Goal: Task Accomplishment & Management: Use online tool/utility

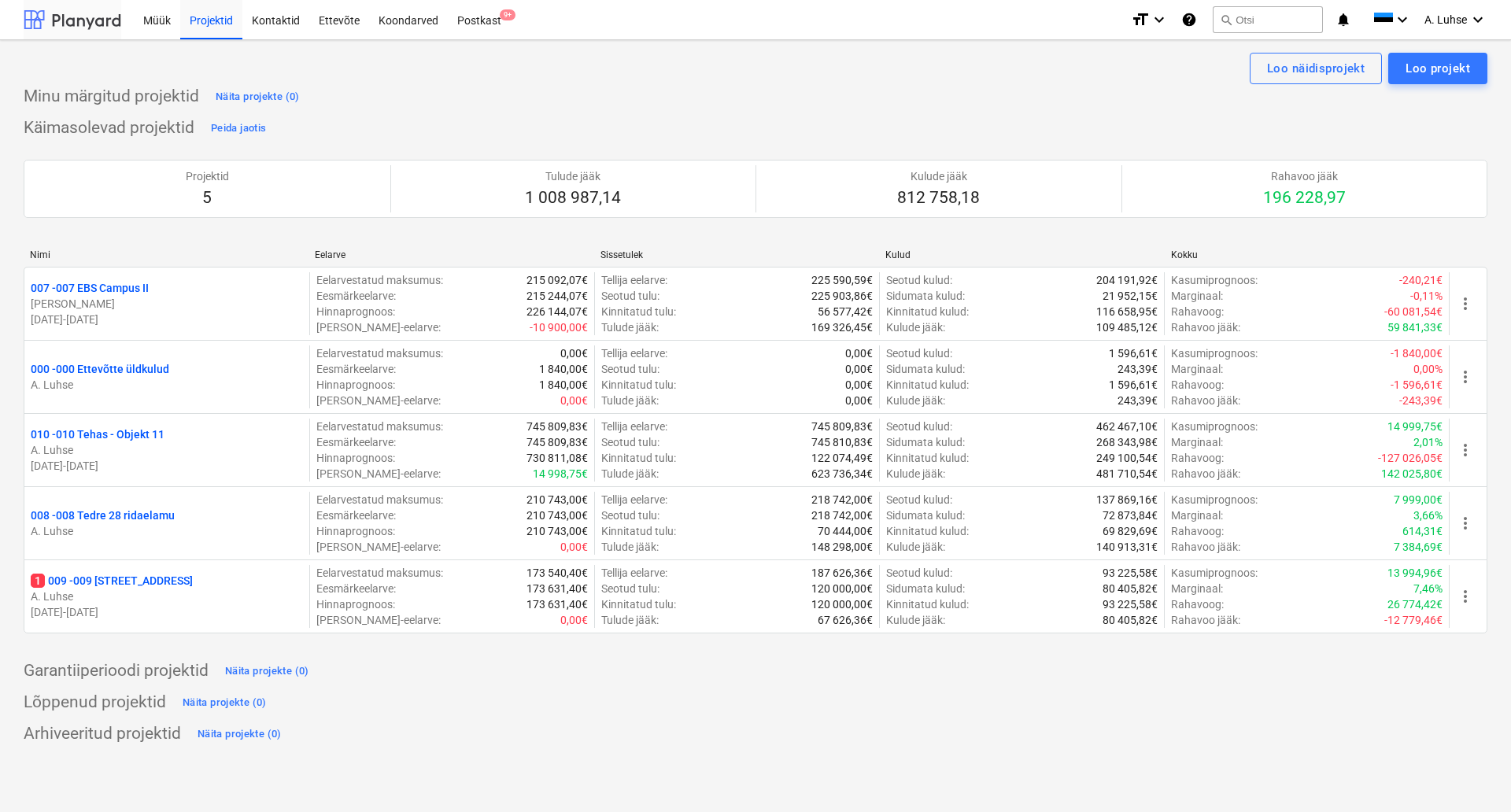
click at [93, 24] on div at bounding box center [72, 19] width 97 height 39
click at [461, 20] on div "Postkast 9+" at bounding box center [479, 19] width 63 height 40
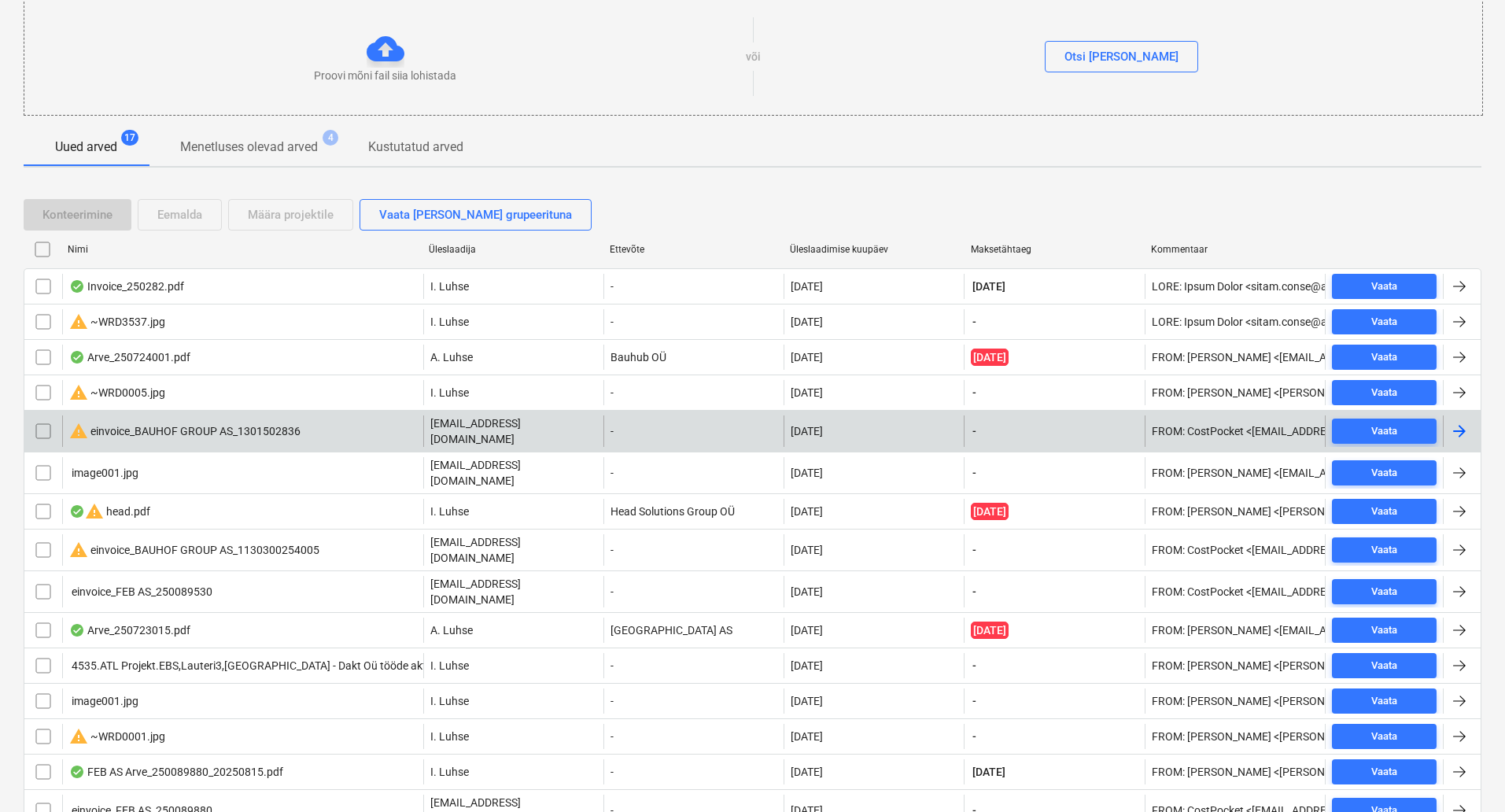
scroll to position [197, 0]
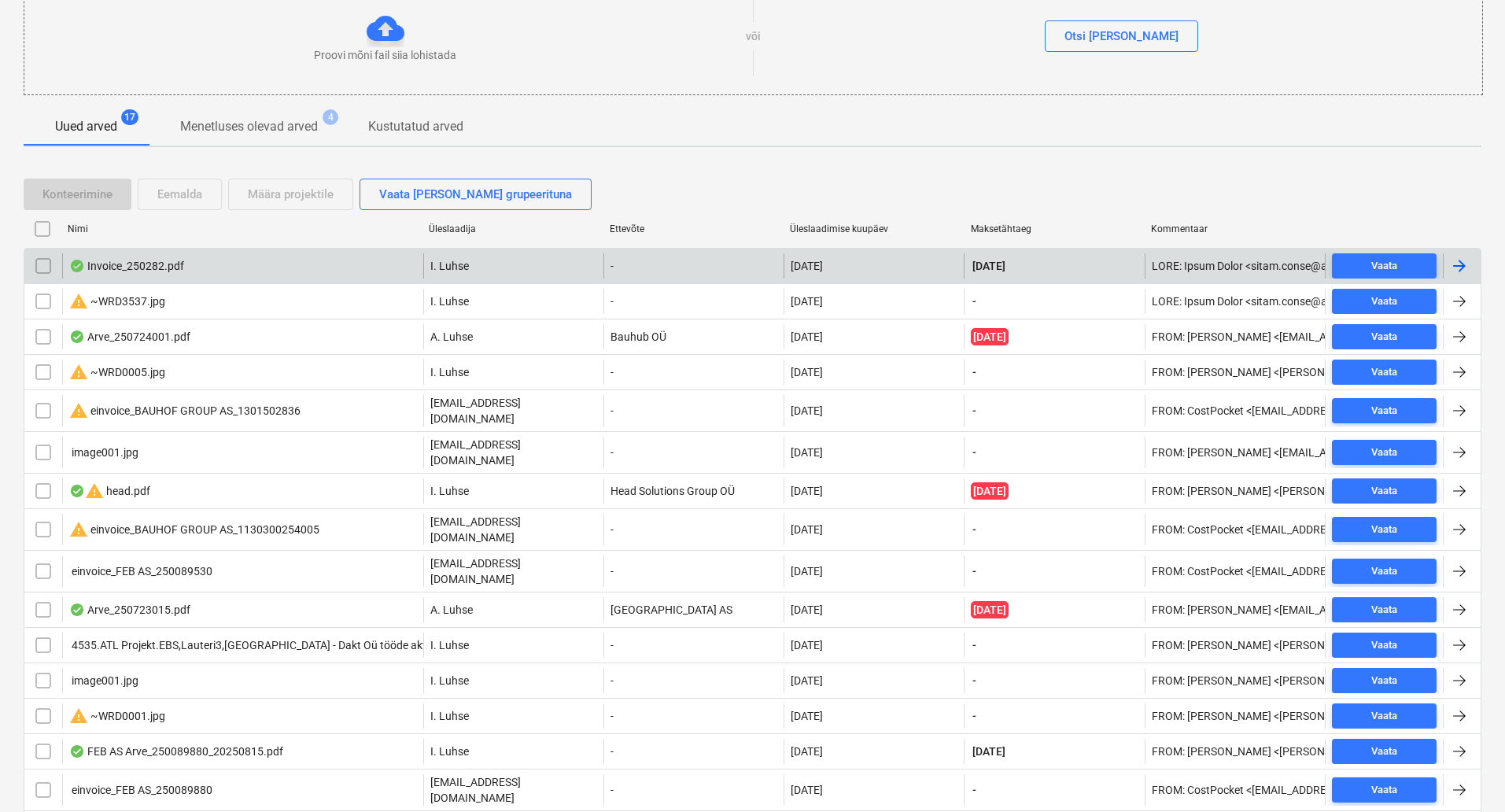
click at [346, 269] on div "Invoice_250282.pdf" at bounding box center [243, 266] width 361 height 25
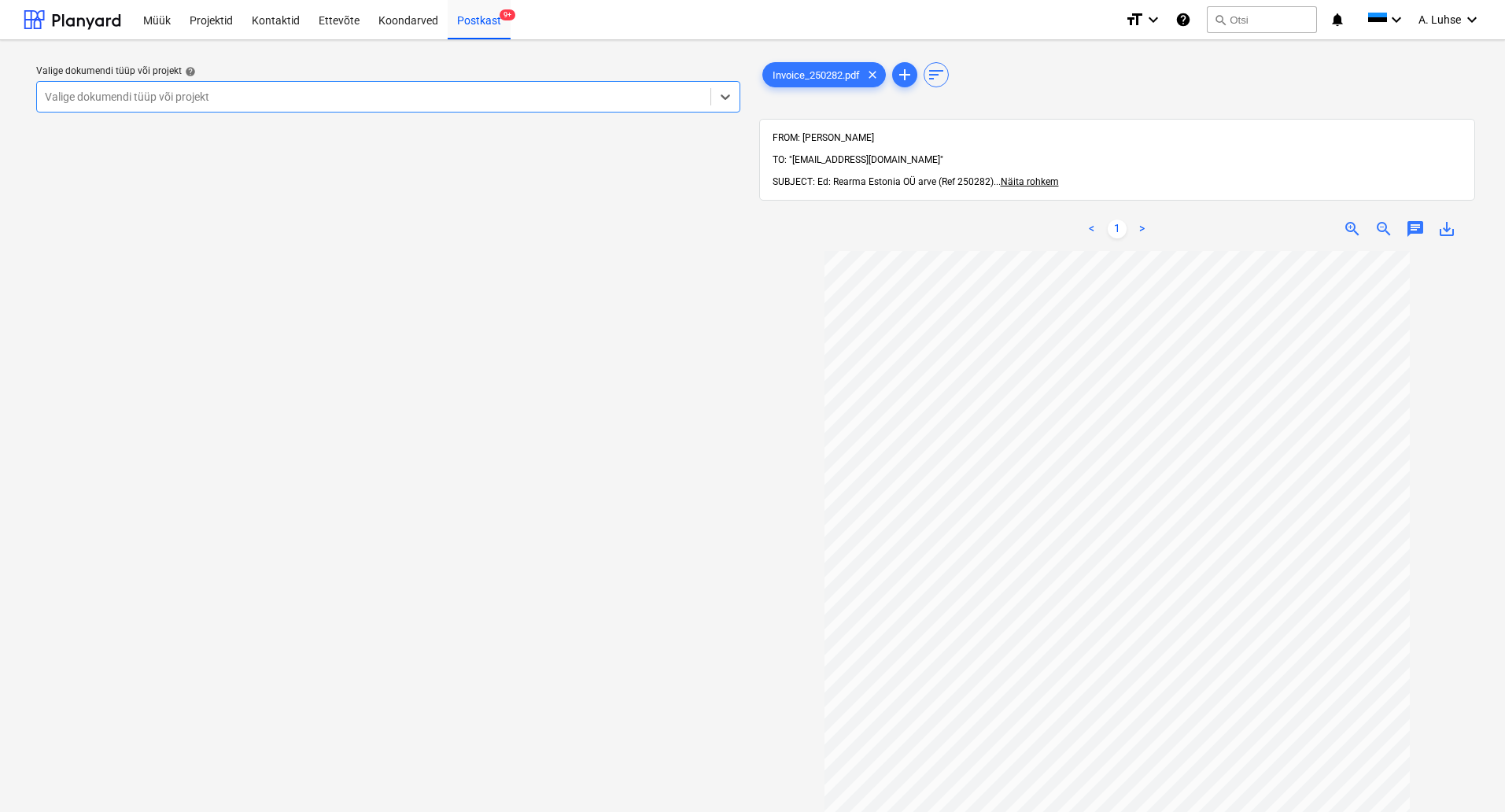
click at [507, 106] on div "Valige dokumendi tüüp või projekt" at bounding box center [374, 97] width 673 height 22
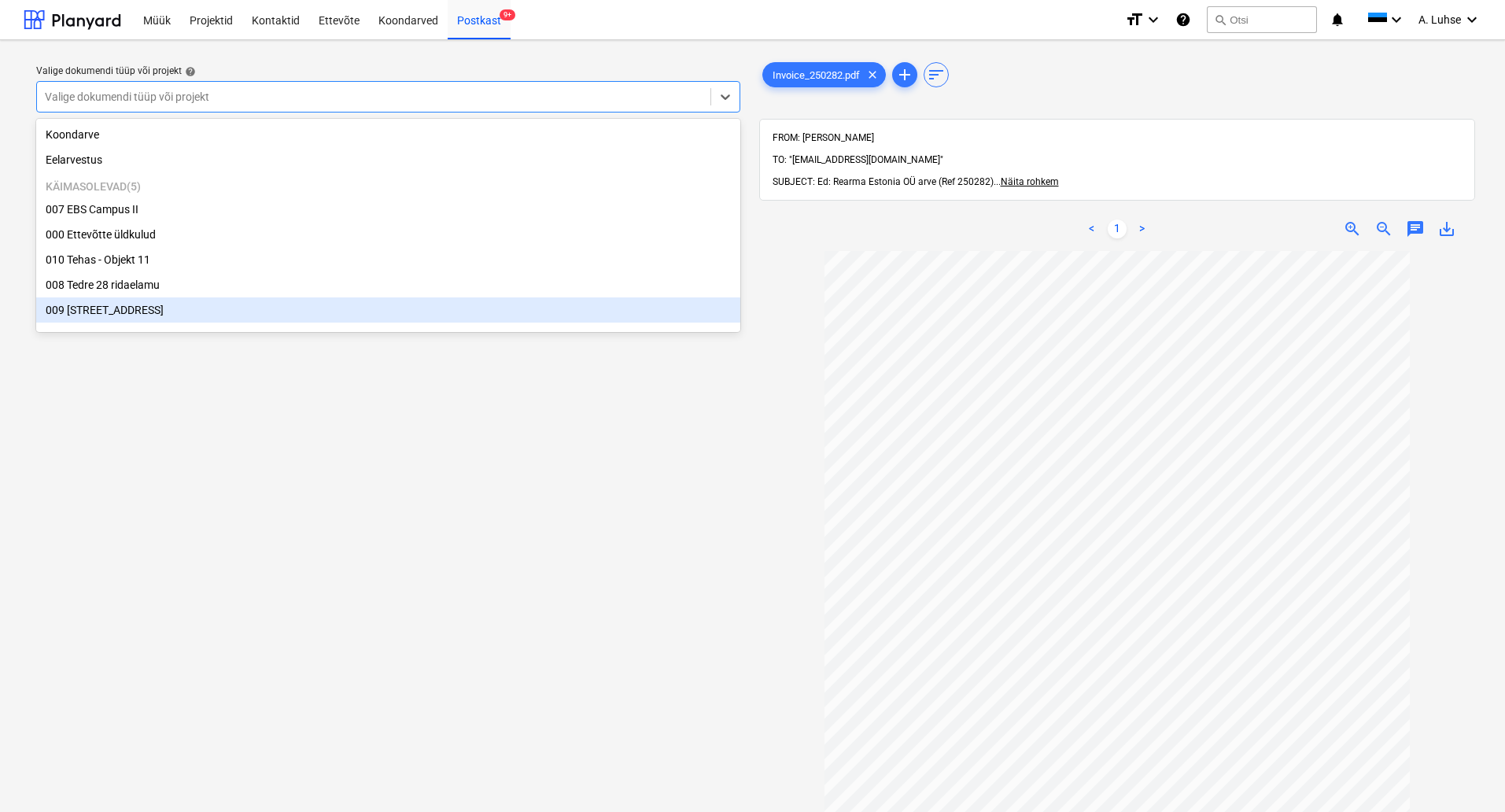
click at [411, 500] on div "Valige dokumendi tüüp või projekt help option 009 Pärnu mnt 15 focused, 7 of 7.…" at bounding box center [388, 538] width 729 height 972
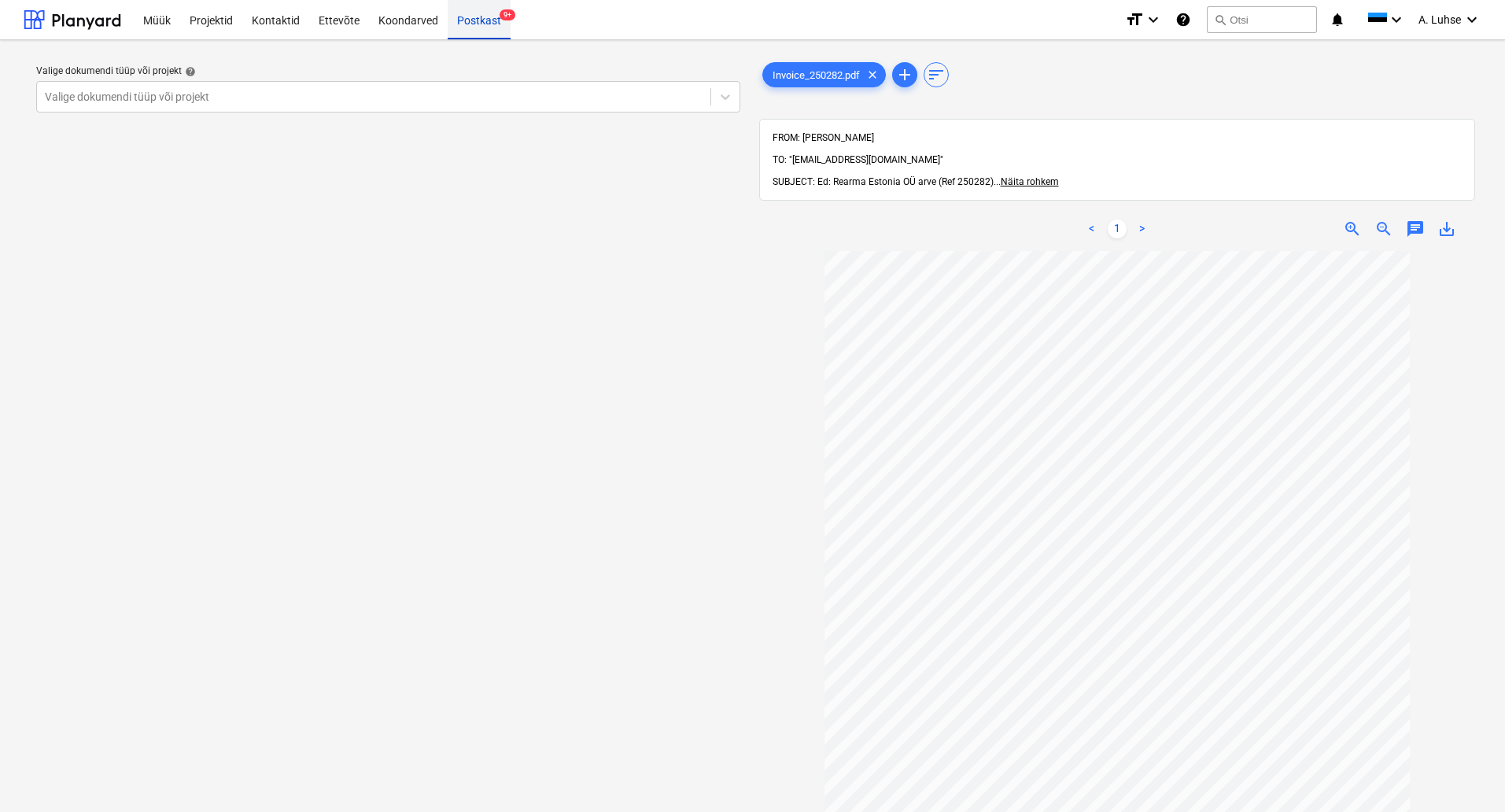
click at [461, 32] on div "Postkast 9+" at bounding box center [479, 19] width 63 height 40
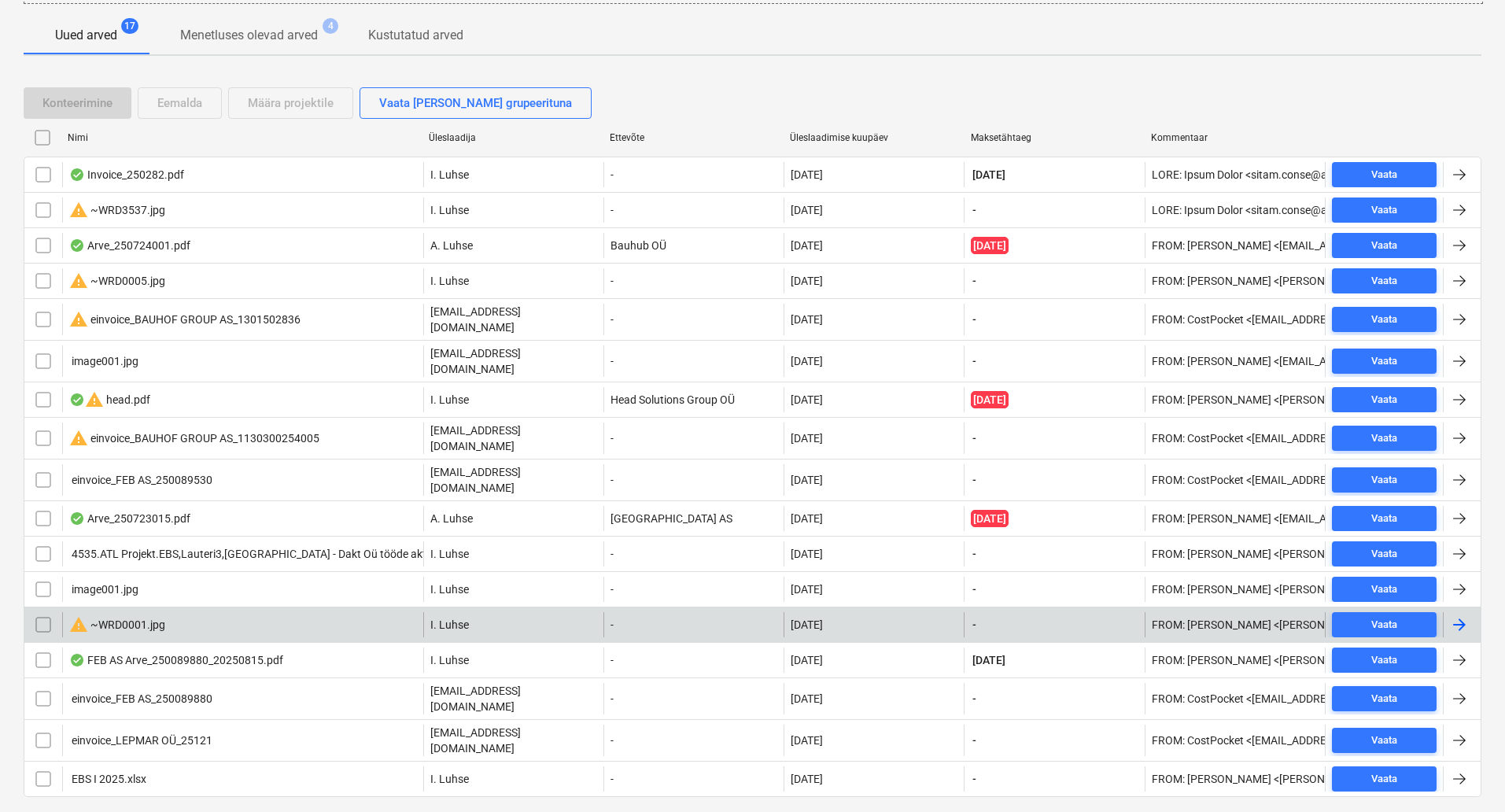
scroll to position [292, 0]
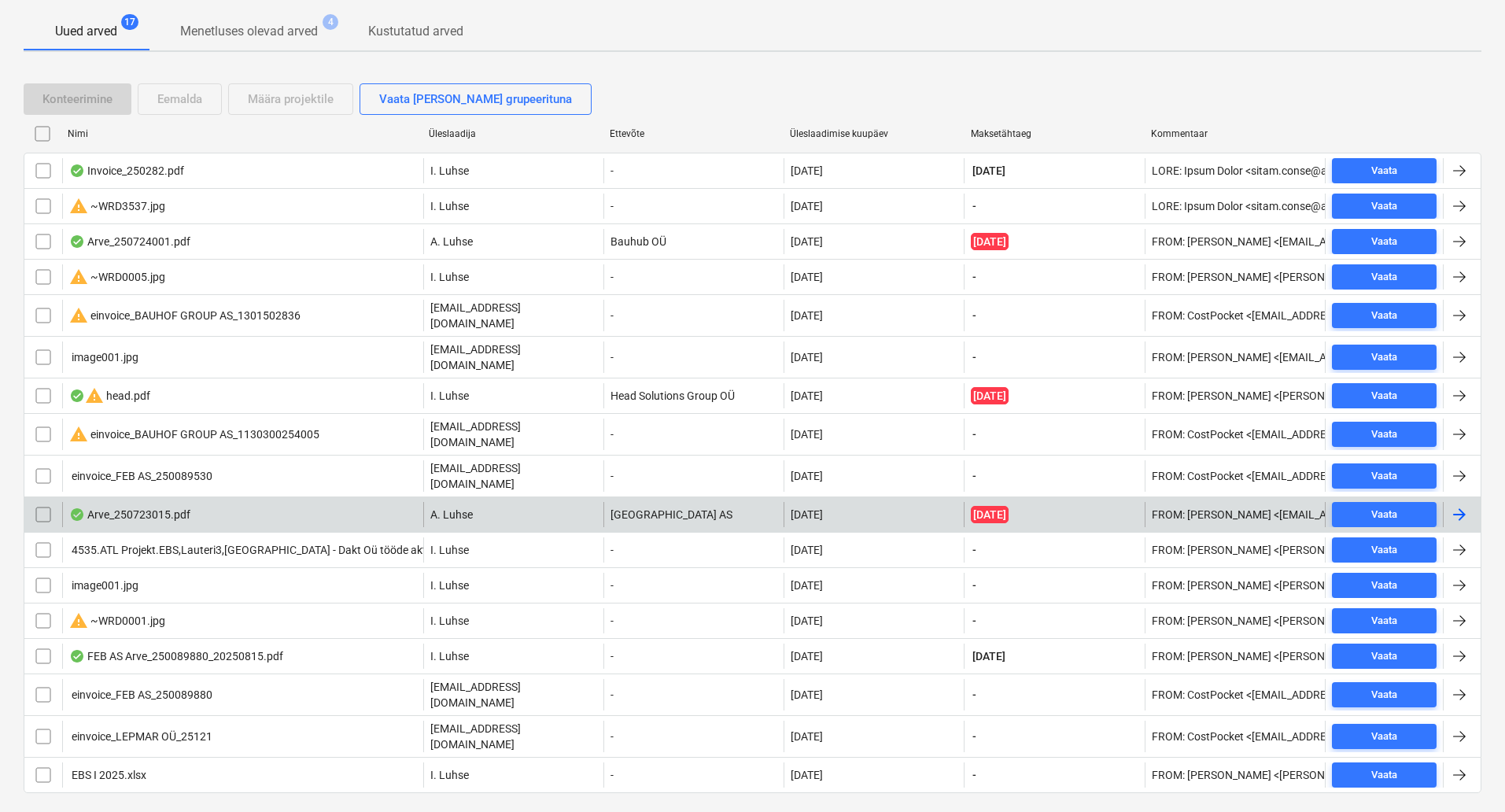
click at [306, 502] on div "Arve_250723015.pdf" at bounding box center [243, 514] width 361 height 25
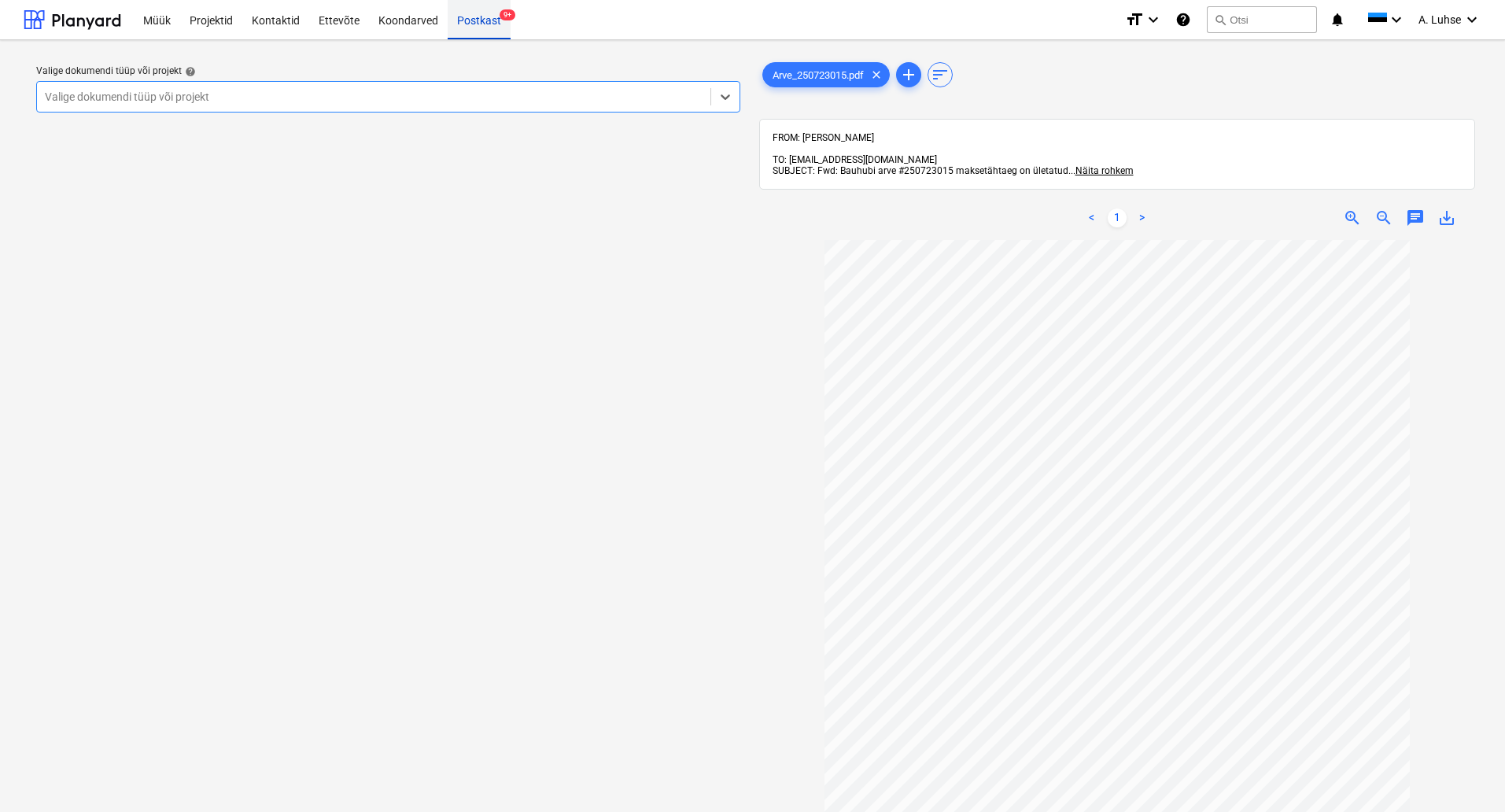
click at [474, 30] on div "Postkast 9+" at bounding box center [479, 19] width 63 height 40
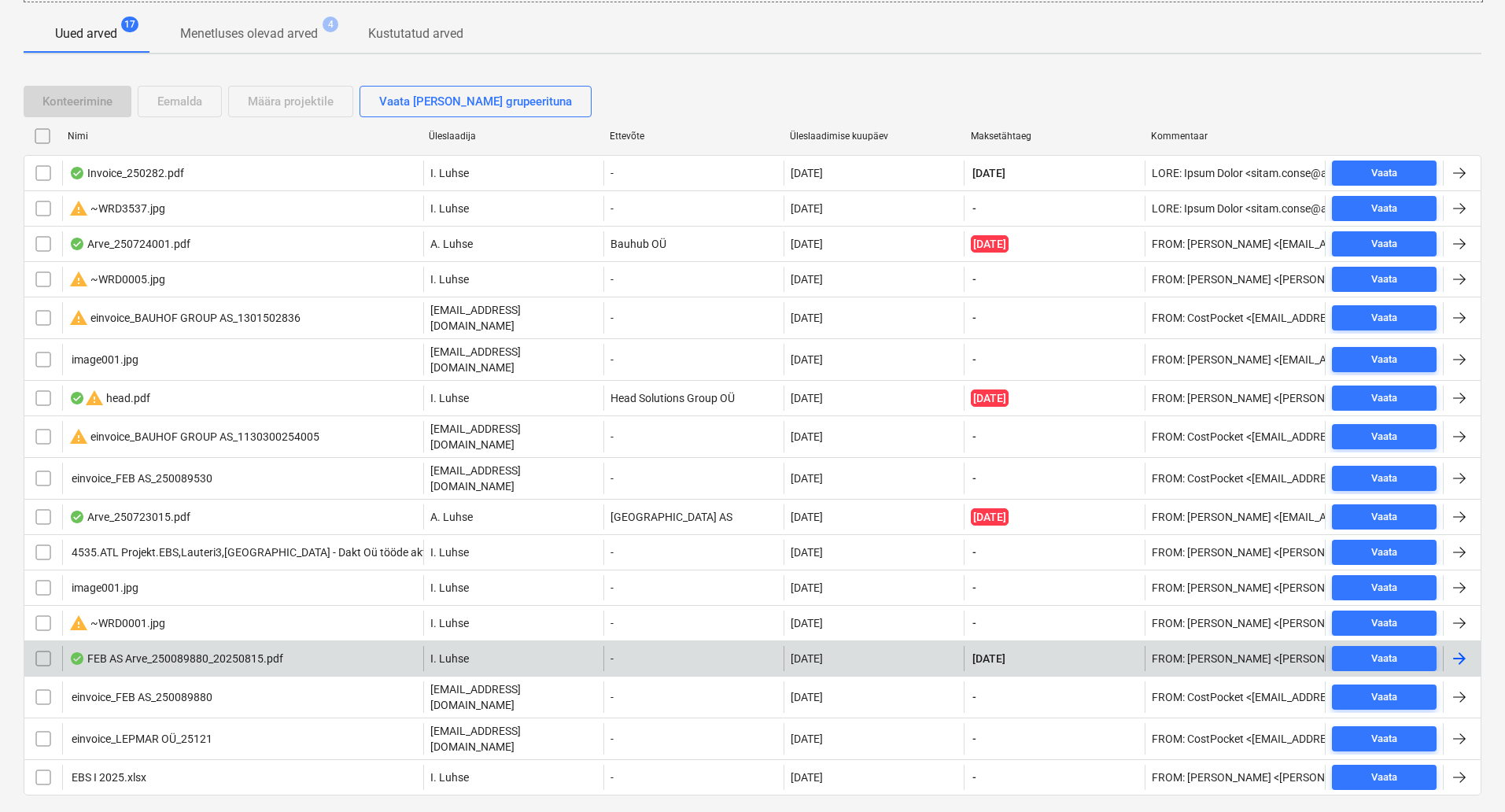
scroll to position [292, 0]
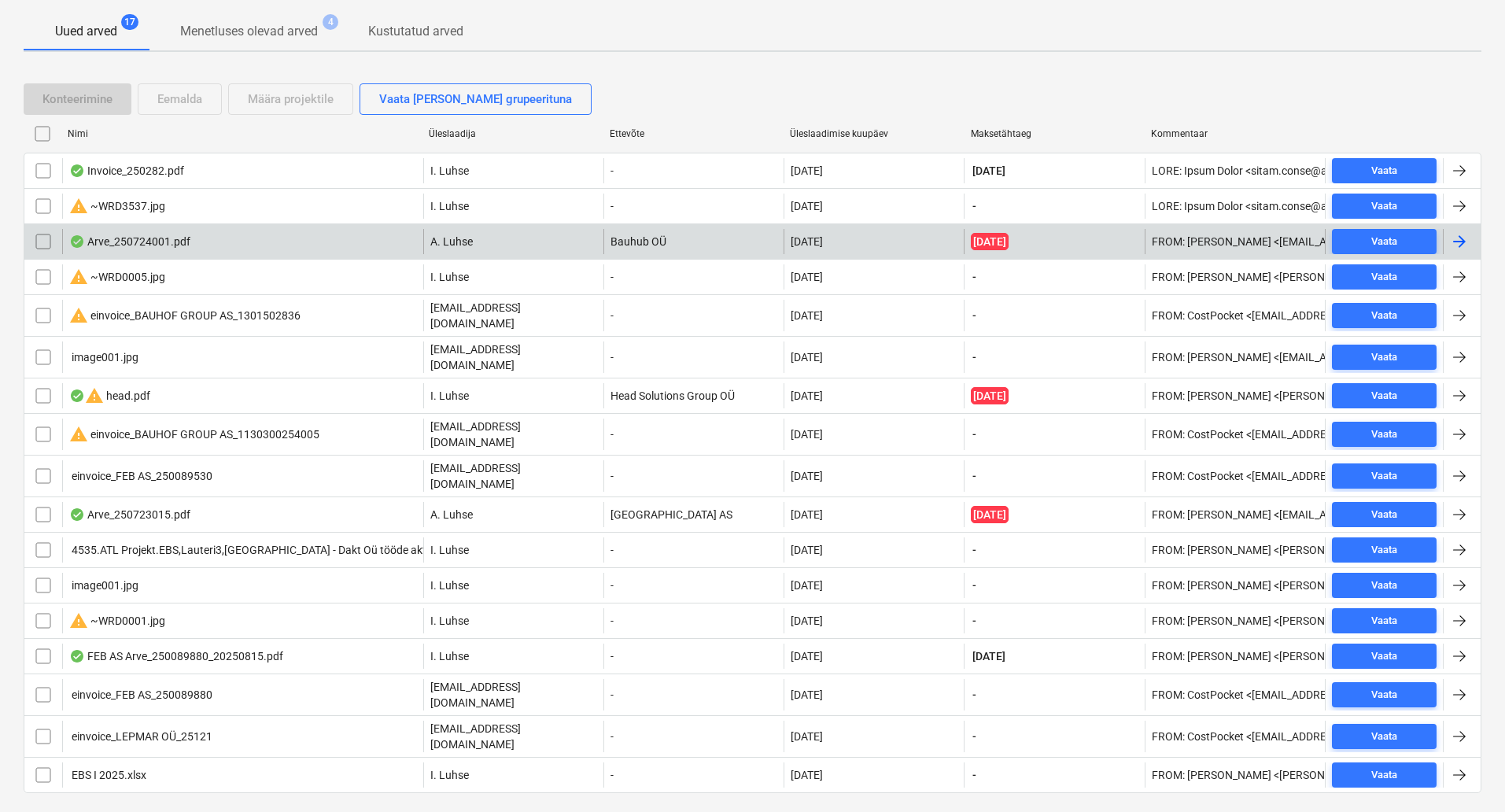
click at [257, 242] on div "Arve_250724001.pdf" at bounding box center [243, 241] width 361 height 25
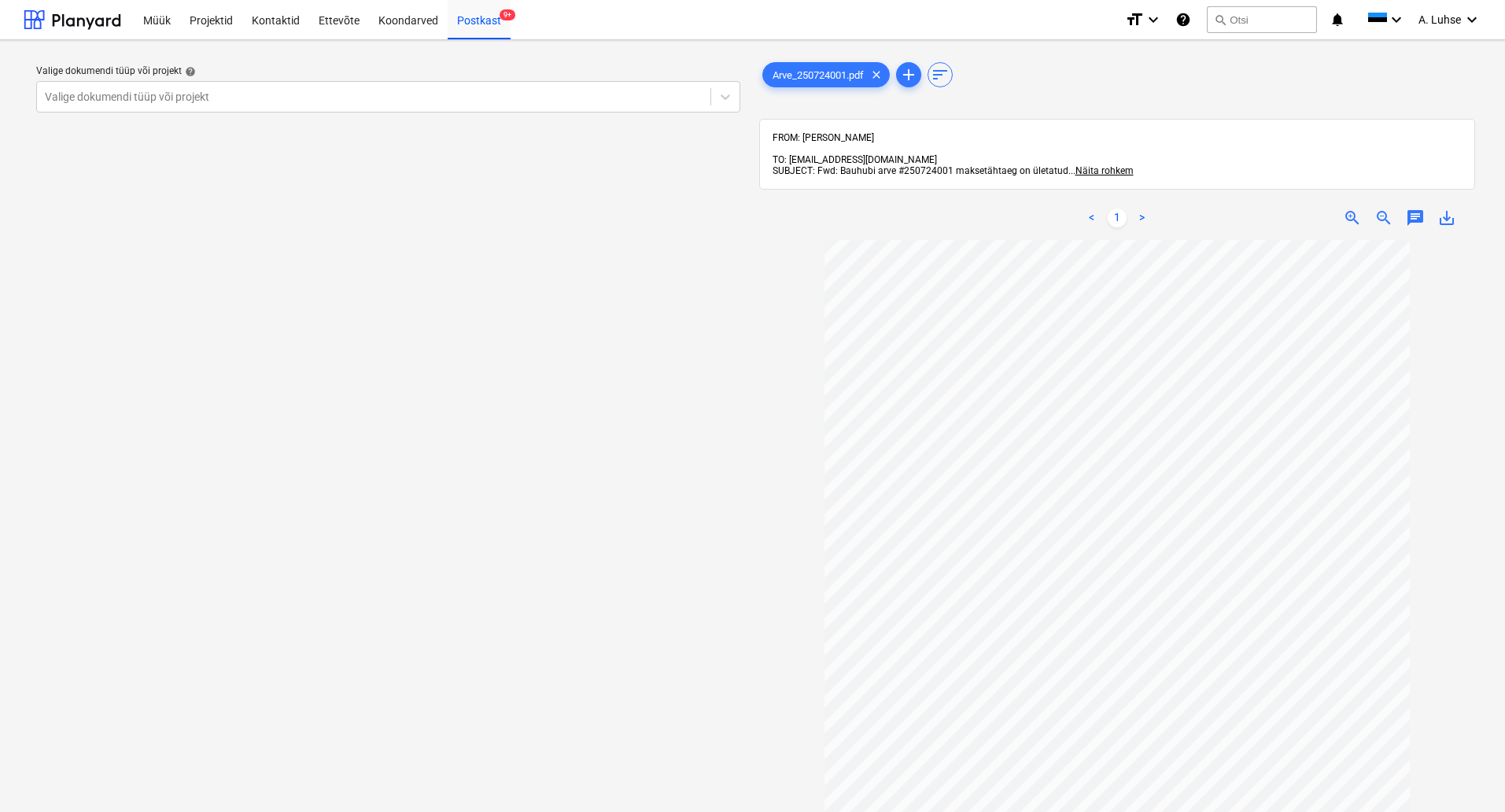
click at [569, 361] on div "Valige dokumendi tüüp või projekt help Valige dokumendi tüüp või projekt" at bounding box center [388, 533] width 729 height 961
